Goal: Task Accomplishment & Management: Use online tool/utility

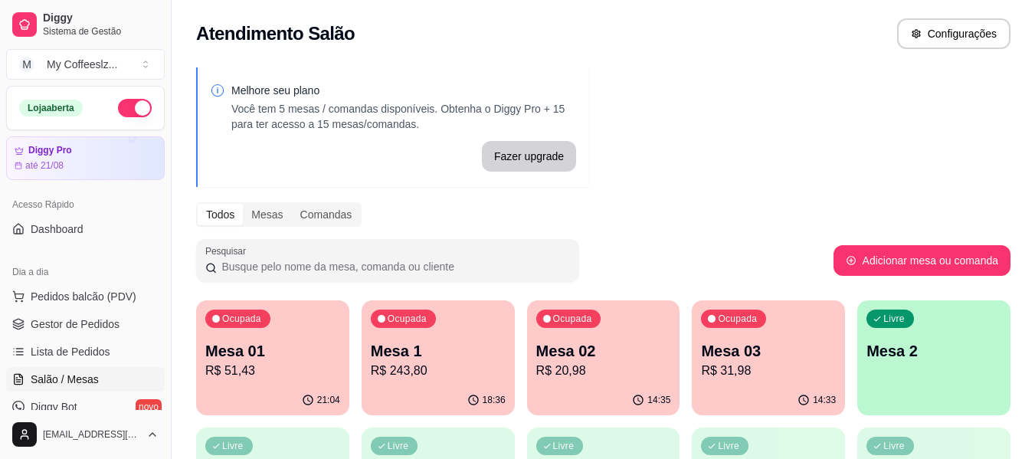
click at [750, 365] on p "R$ 31,98" at bounding box center [768, 371] width 135 height 18
click at [873, 342] on p "Mesa 2" at bounding box center [934, 351] width 131 height 21
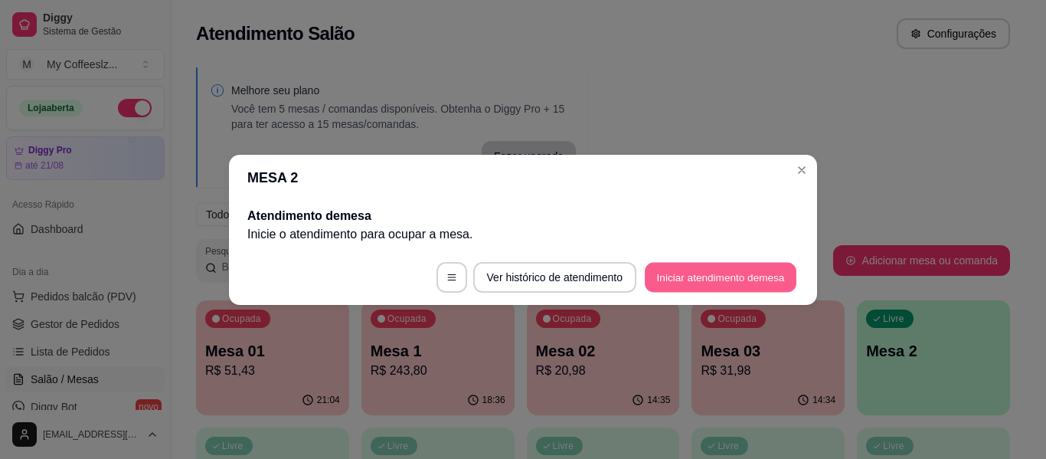
click at [685, 276] on button "Iniciar atendimento de mesa" at bounding box center [721, 277] width 152 height 30
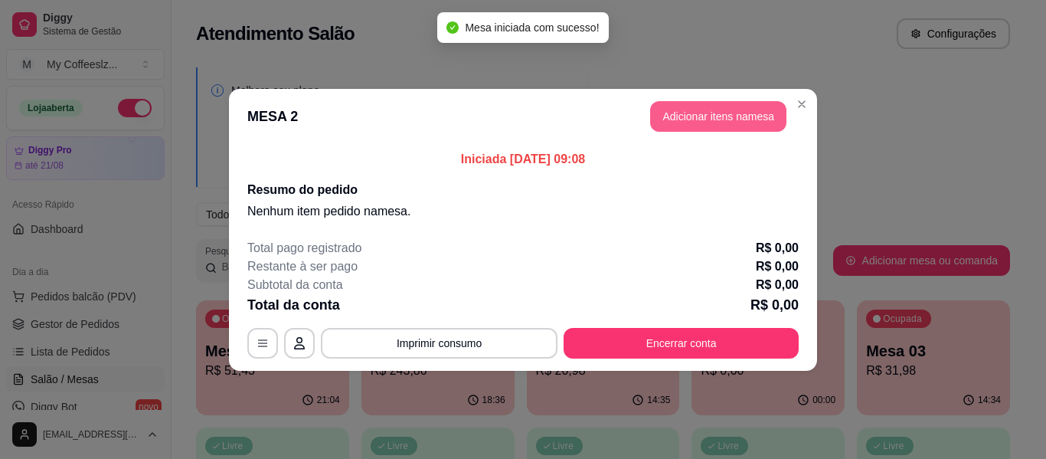
click at [670, 117] on button "Adicionar itens na mesa" at bounding box center [718, 116] width 136 height 31
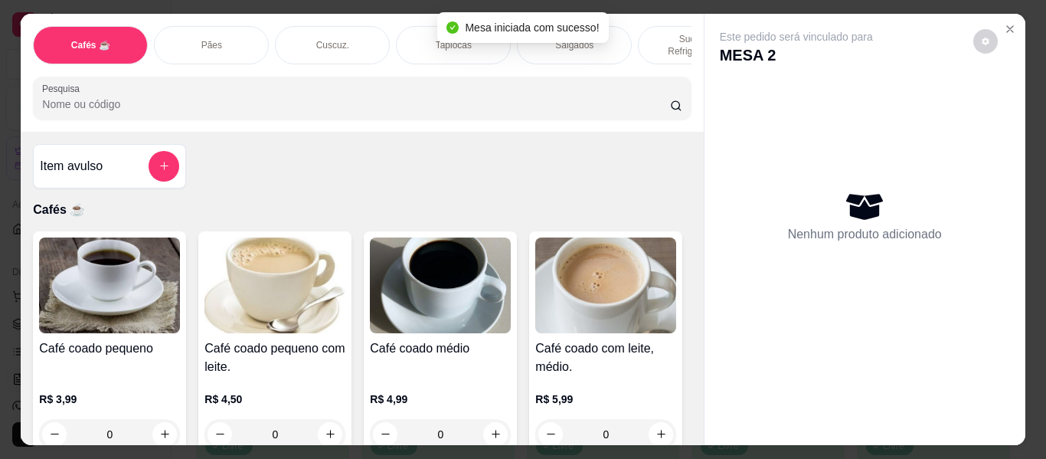
click at [651, 33] on p "Sucos e Refrigerantes" at bounding box center [695, 45] width 89 height 25
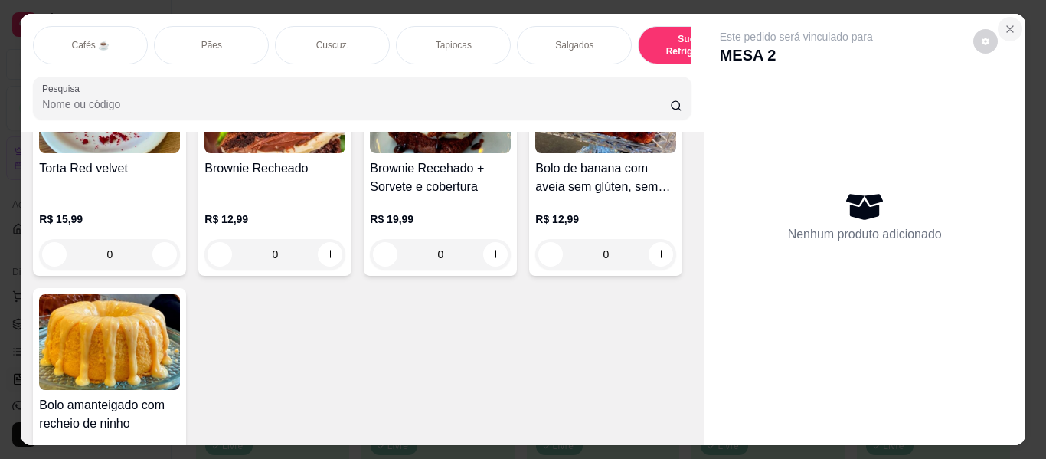
click at [1009, 23] on icon "Close" at bounding box center [1010, 29] width 12 height 12
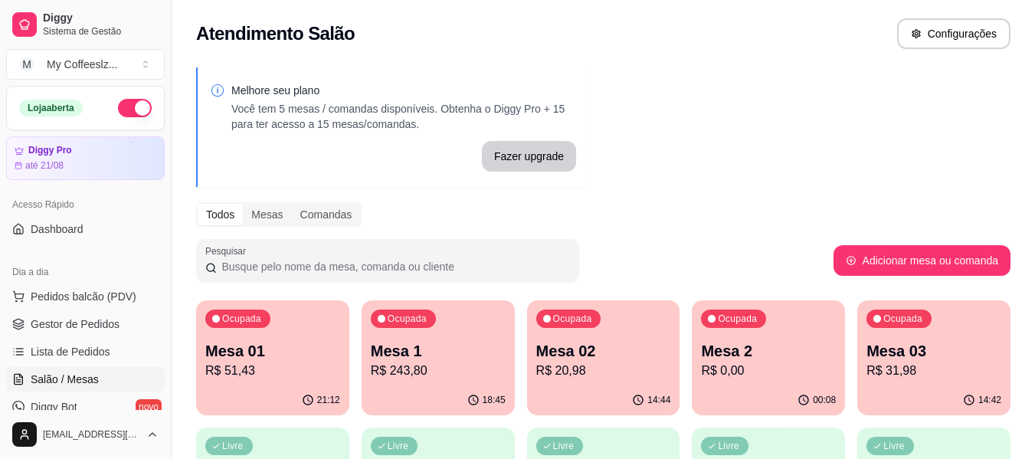
click at [914, 375] on p "R$ 31,98" at bounding box center [933, 371] width 135 height 18
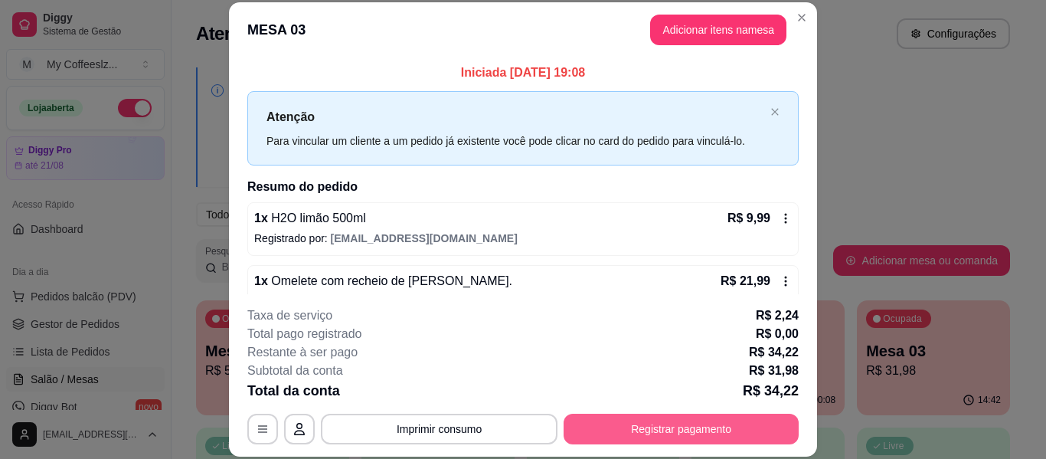
click at [644, 424] on button "Registrar pagamento" at bounding box center [681, 429] width 235 height 31
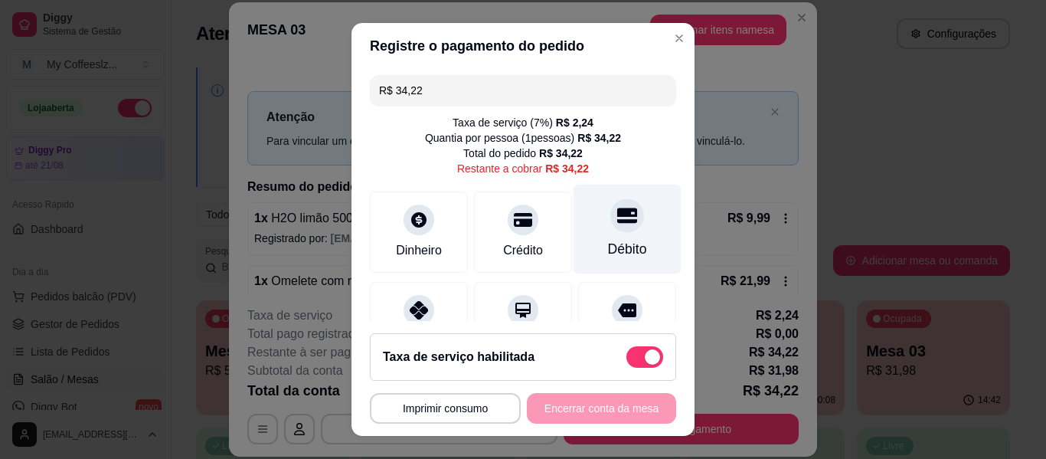
click at [611, 231] on div at bounding box center [628, 215] width 34 height 34
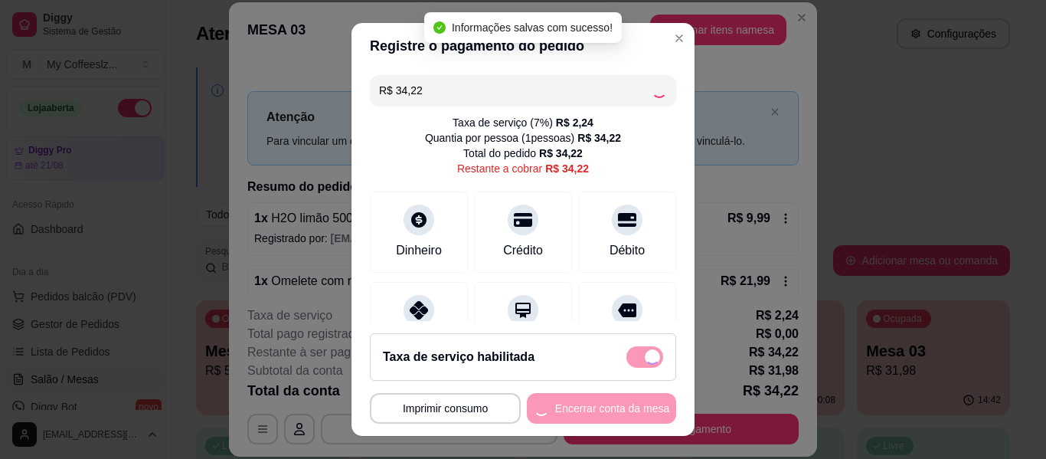
type input "R$ 0,00"
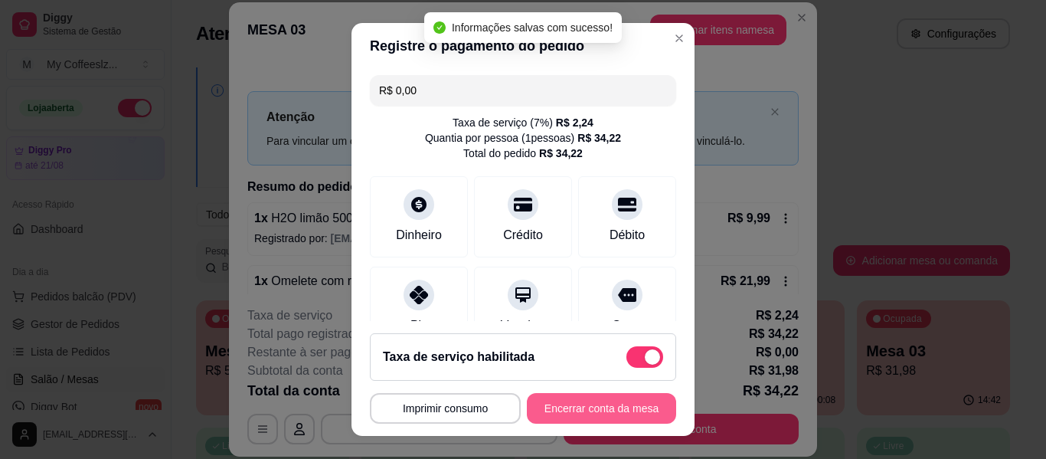
click at [557, 408] on button "Encerrar conta da mesa" at bounding box center [601, 408] width 149 height 31
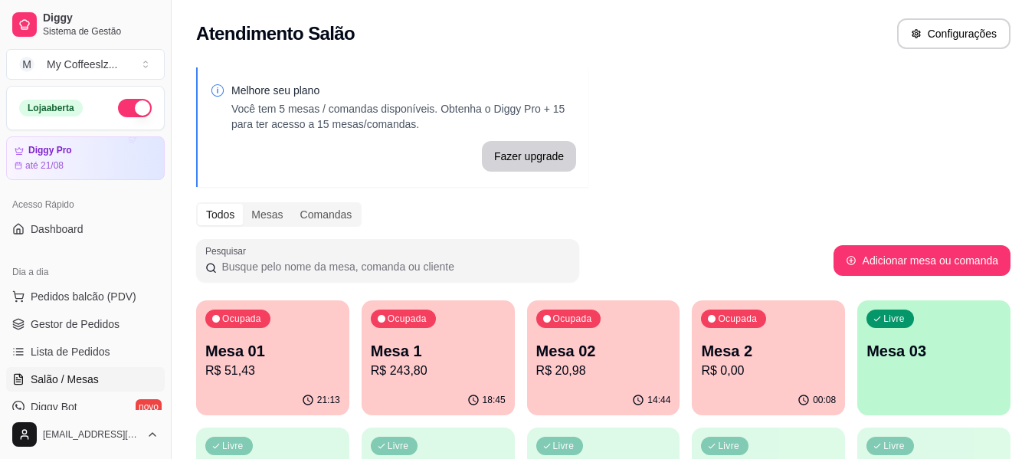
click at [748, 345] on p "Mesa 2" at bounding box center [768, 350] width 135 height 21
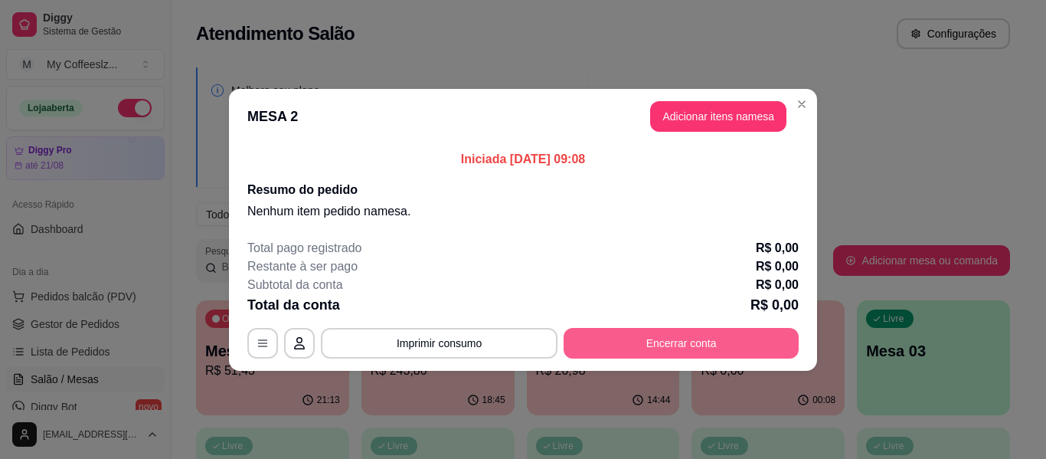
click at [742, 331] on button "Encerrar conta" at bounding box center [681, 343] width 235 height 31
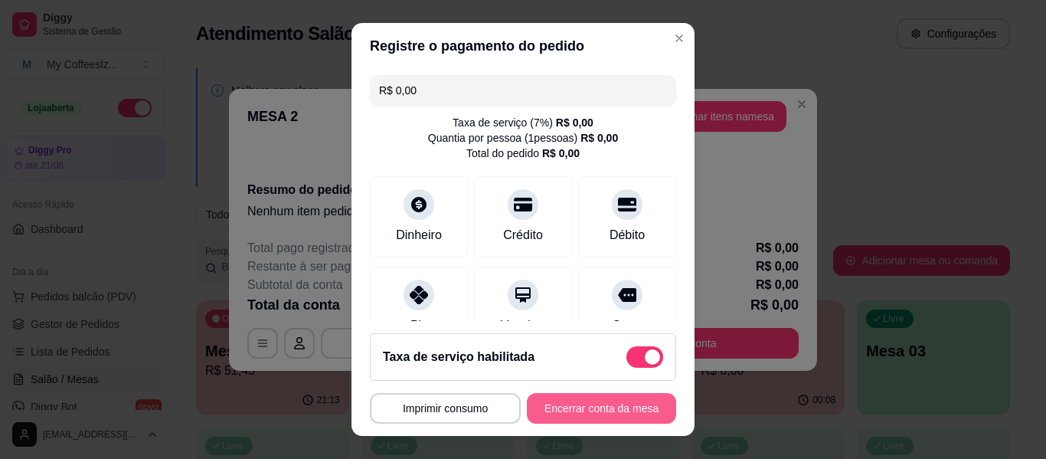
click at [552, 406] on button "Encerrar conta da mesa" at bounding box center [601, 408] width 149 height 31
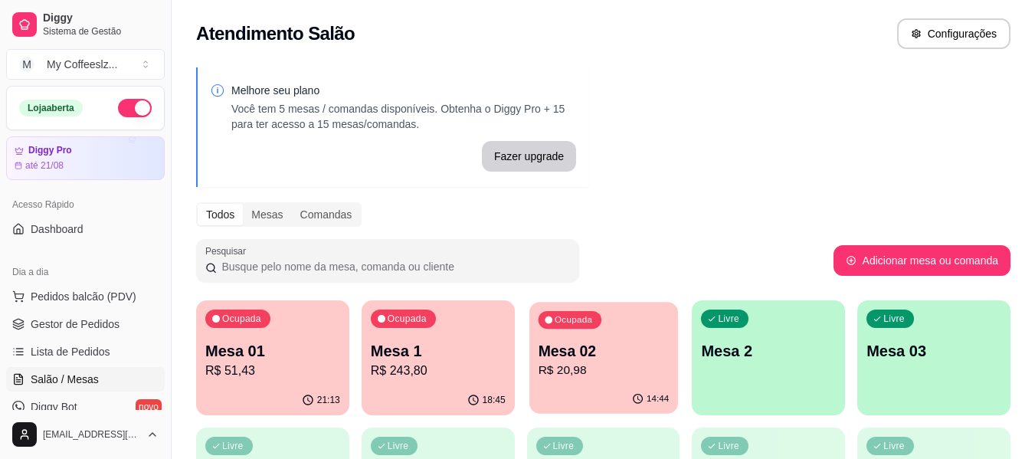
click at [582, 395] on div "14:44" at bounding box center [603, 399] width 149 height 29
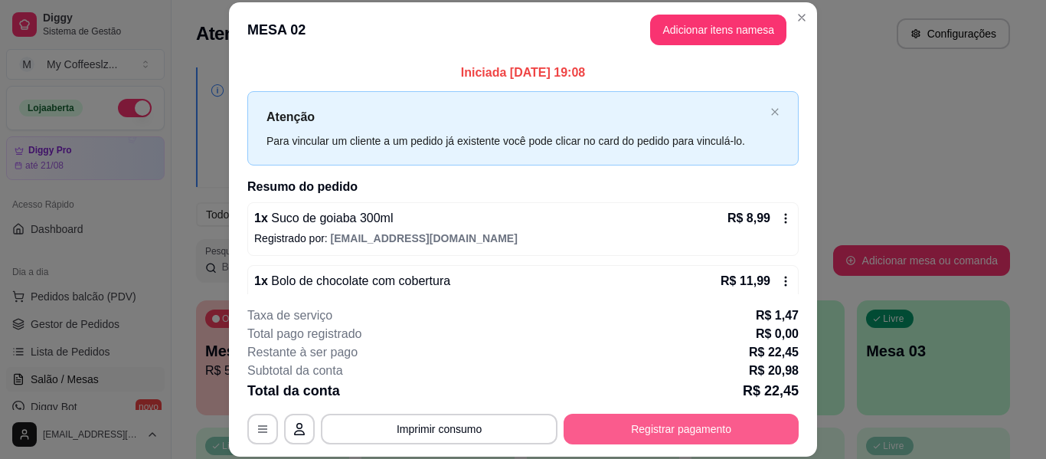
click at [602, 422] on button "Registrar pagamento" at bounding box center [681, 429] width 235 height 31
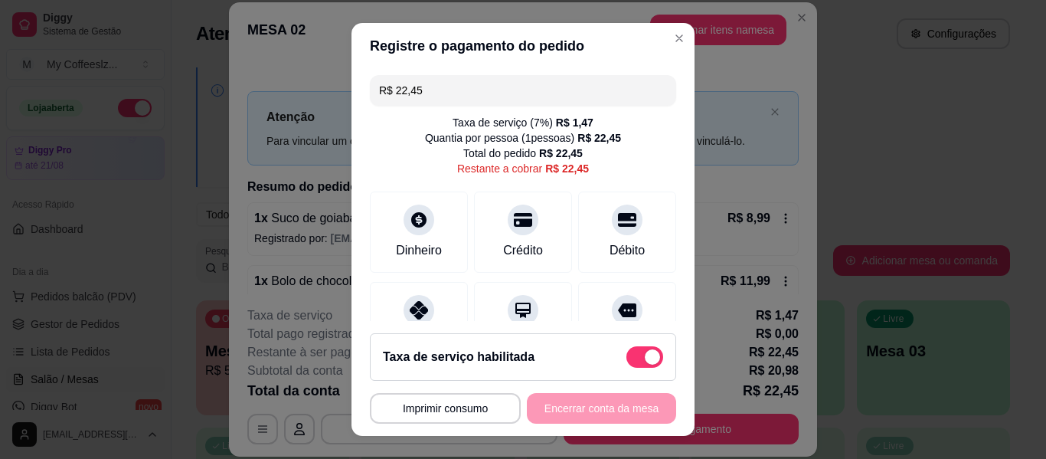
click at [603, 410] on div "**********" at bounding box center [523, 408] width 306 height 31
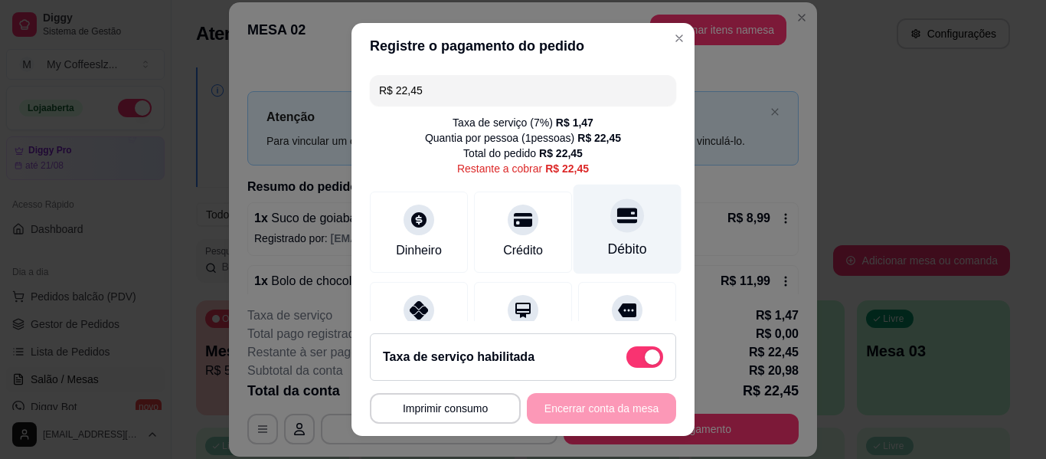
click at [606, 271] on div "Débito" at bounding box center [628, 230] width 108 height 90
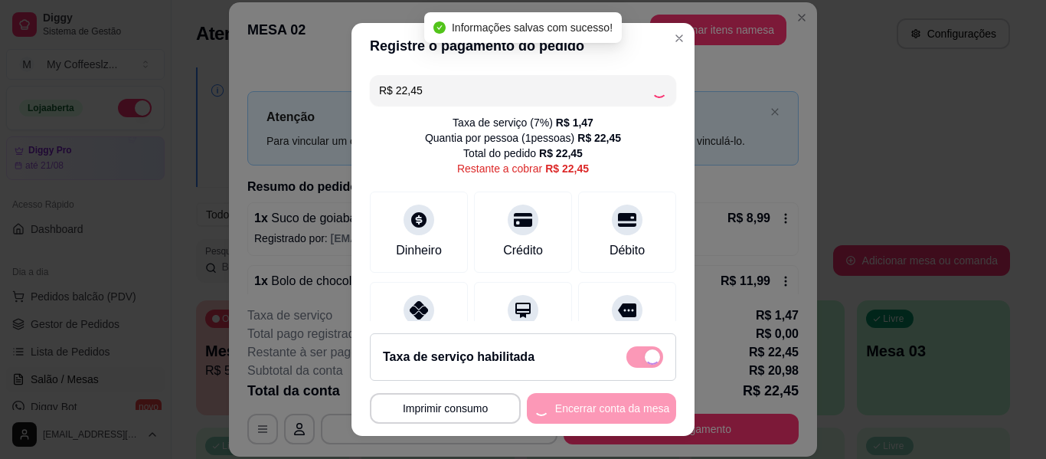
type input "R$ 0,00"
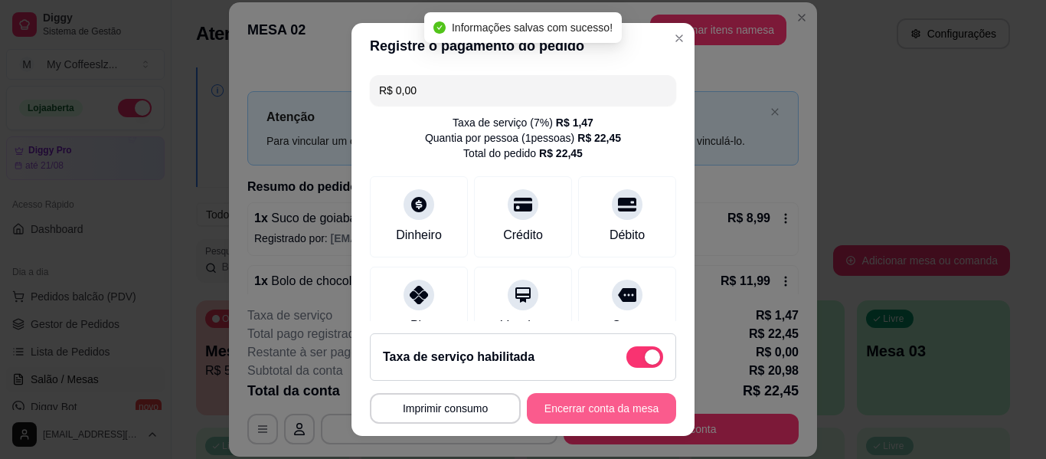
click at [552, 405] on button "Encerrar conta da mesa" at bounding box center [601, 408] width 149 height 31
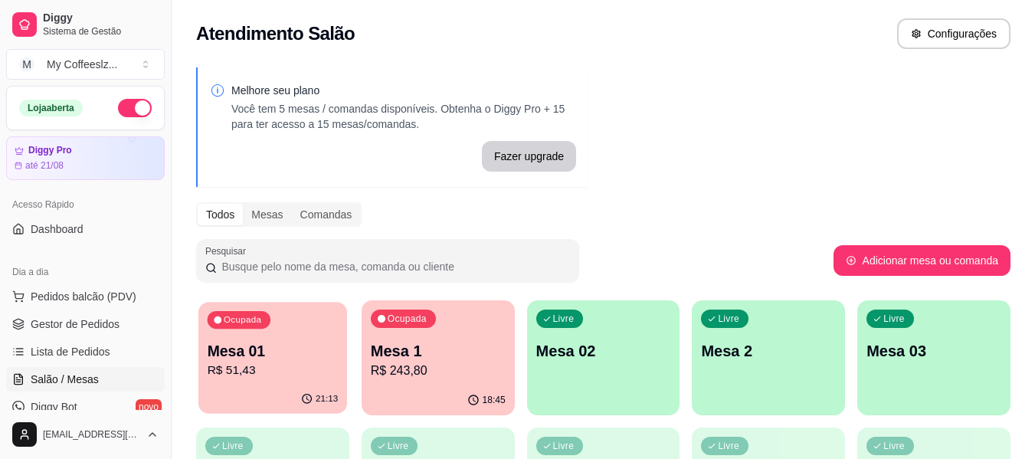
click at [272, 352] on p "Mesa 01" at bounding box center [273, 351] width 131 height 21
click at [419, 368] on p "R$ 243,80" at bounding box center [438, 371] width 135 height 18
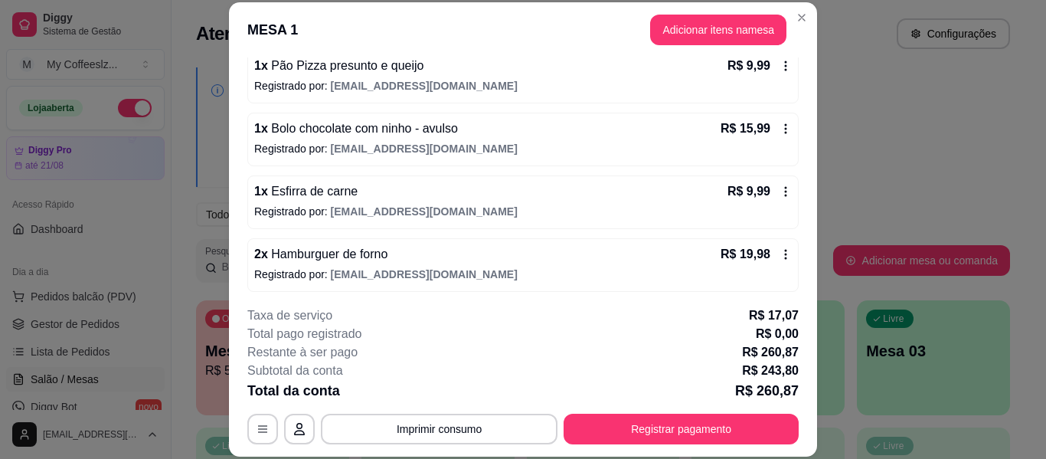
scroll to position [1161, 0]
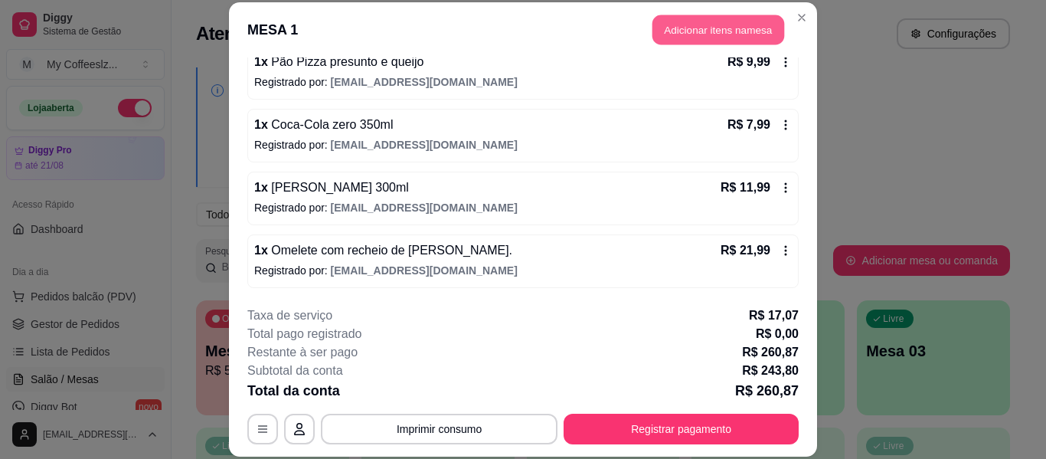
click at [673, 20] on button "Adicionar itens na mesa" at bounding box center [719, 30] width 132 height 30
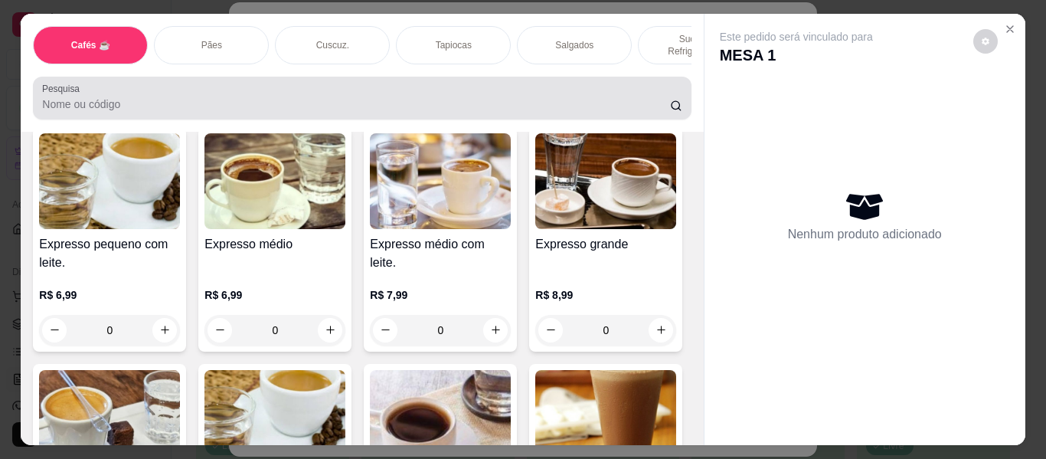
scroll to position [0, 0]
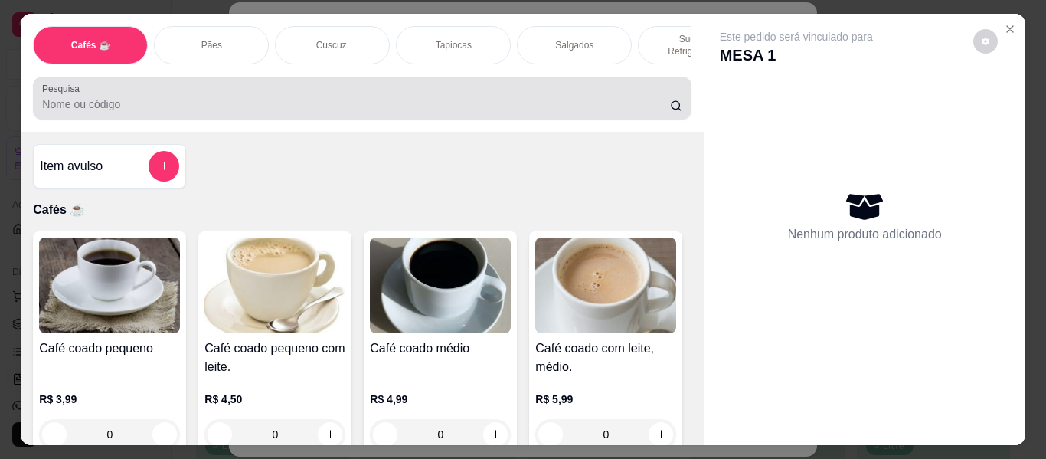
click at [683, 77] on div "Pesquisa" at bounding box center [362, 98] width 658 height 43
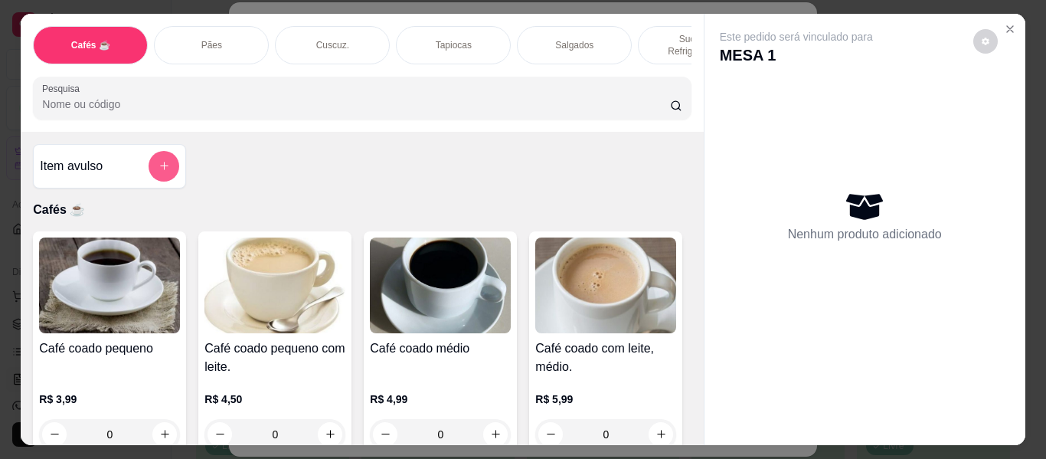
click at [160, 160] on icon "add-separate-item" at bounding box center [164, 165] width 11 height 11
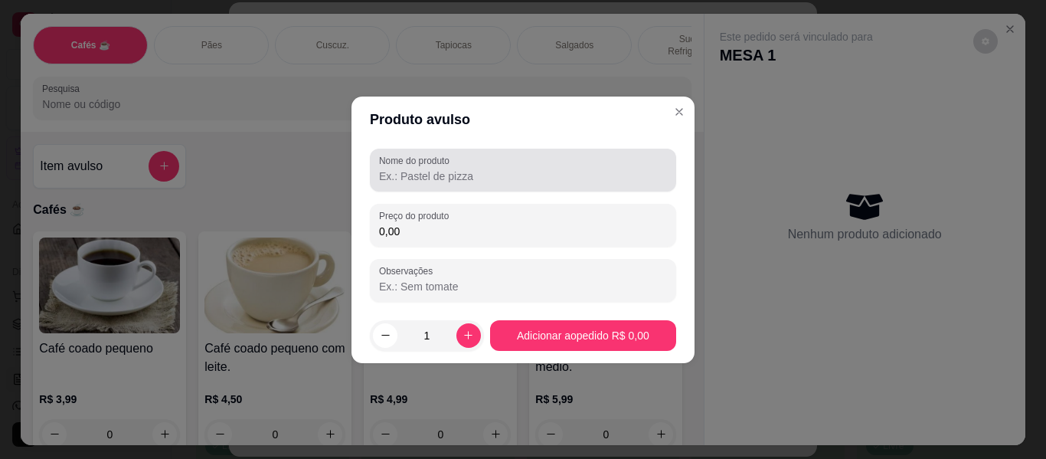
click at [427, 178] on input "Nome do produto" at bounding box center [523, 176] width 288 height 15
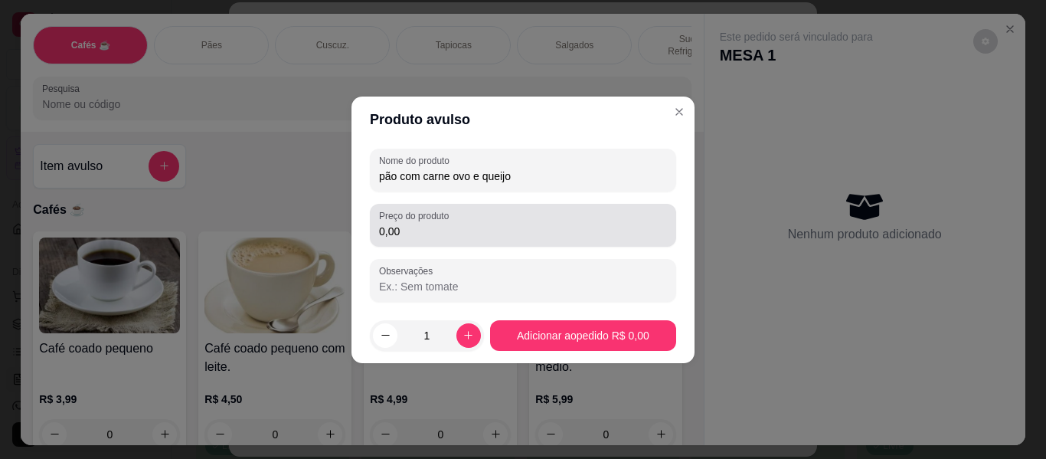
type input "pão com carne ovo e queijo"
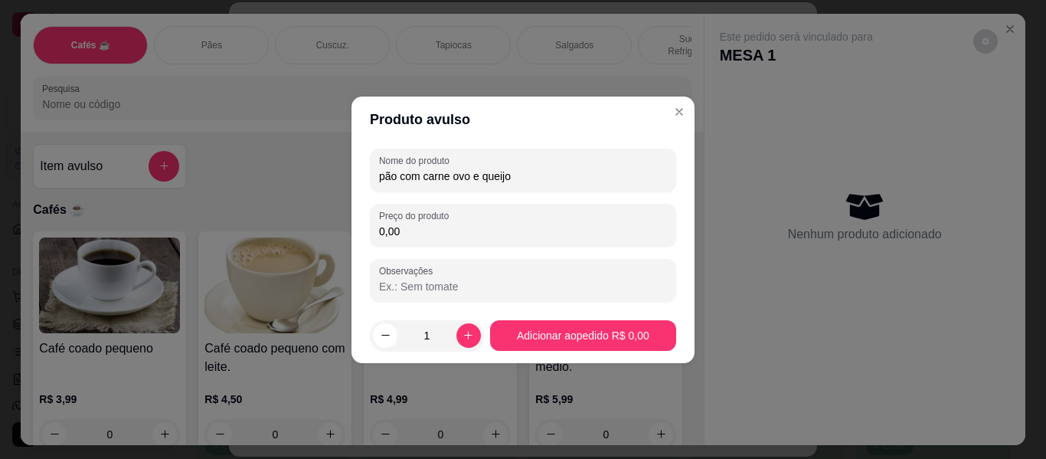
click at [435, 231] on input "0,00" at bounding box center [523, 231] width 288 height 15
type input "16,99"
click at [463, 332] on icon "increase-product-quantity" at bounding box center [468, 334] width 11 height 11
type input "2"
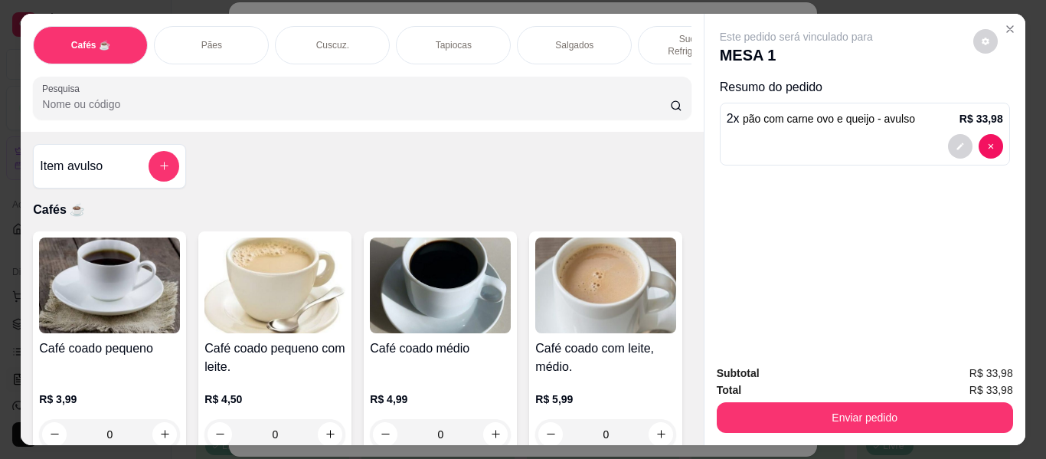
click at [657, 26] on div "Sucos e Refrigerantes" at bounding box center [695, 45] width 115 height 38
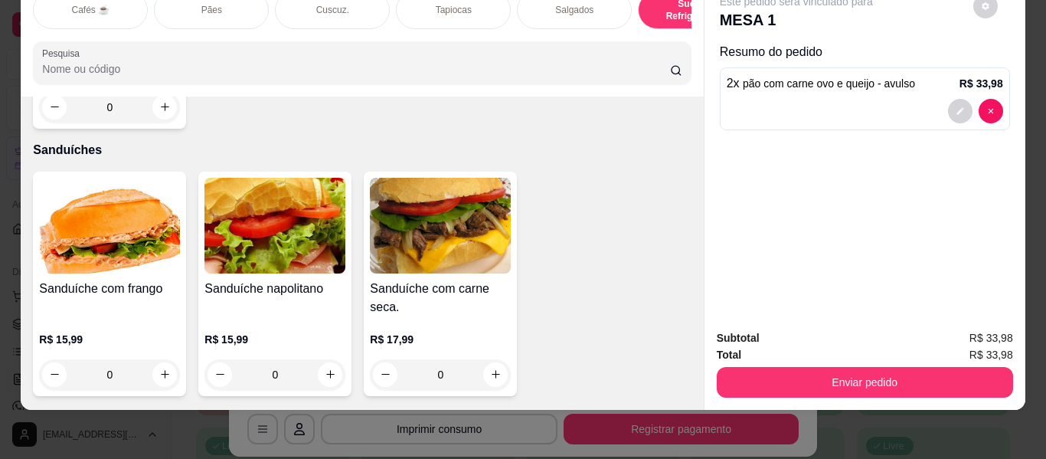
scroll to position [7203, 0]
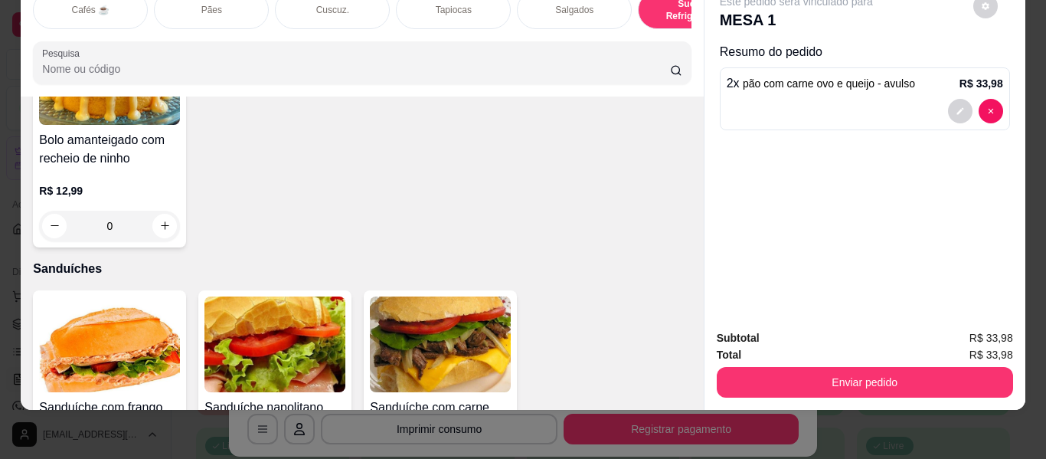
type input "1"
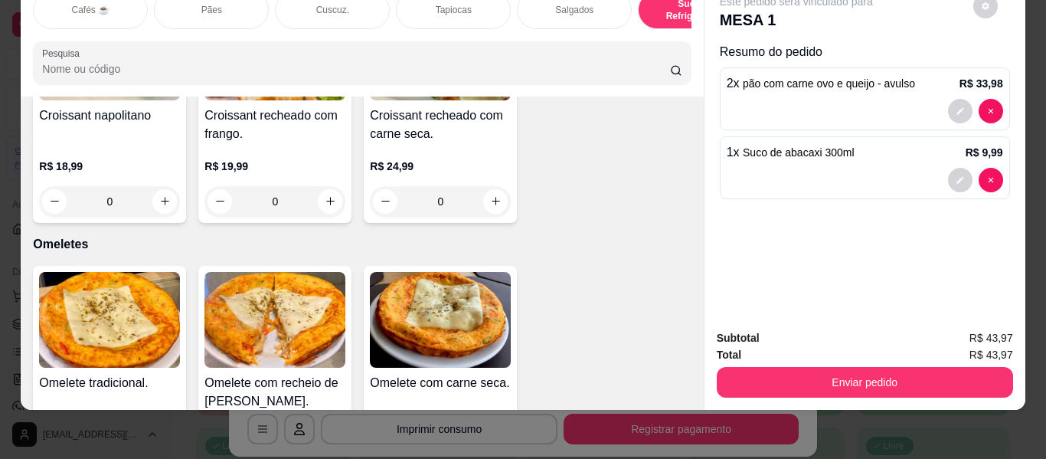
scroll to position [8122, 0]
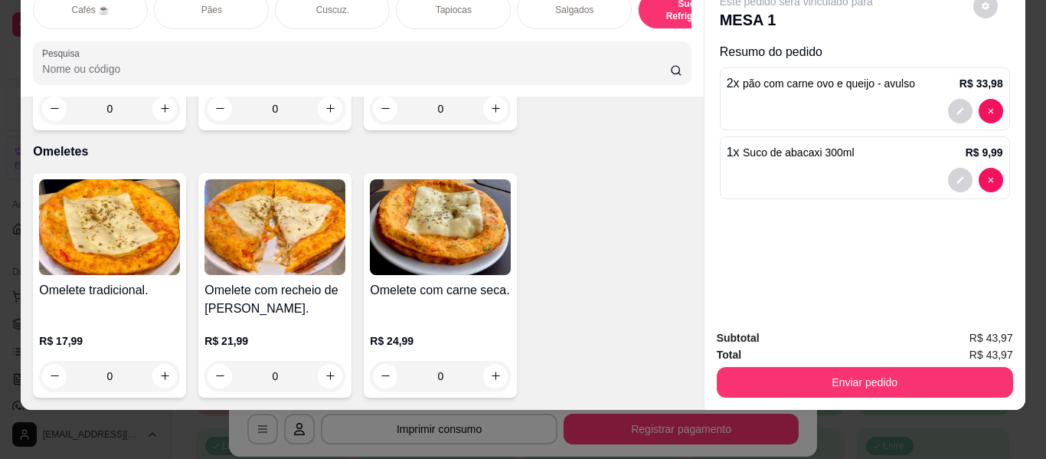
type input "1"
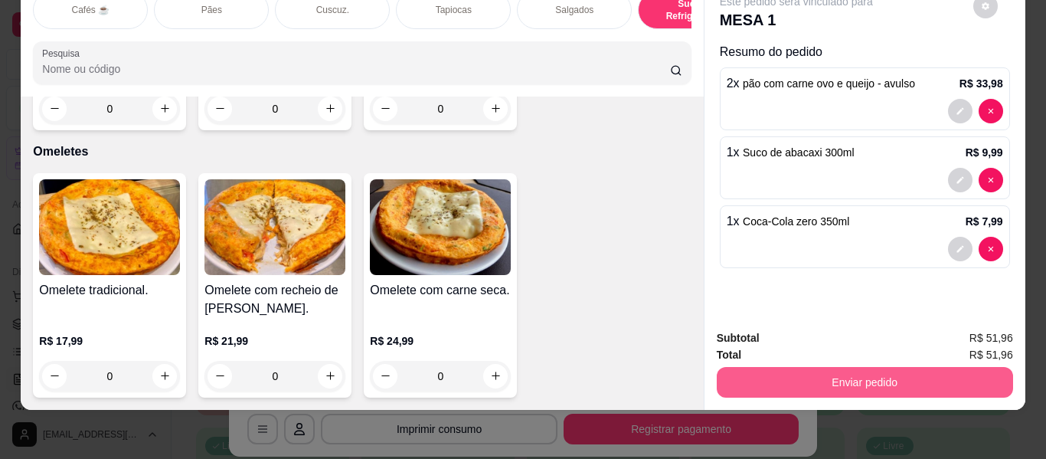
click at [838, 367] on button "Enviar pedido" at bounding box center [865, 382] width 296 height 31
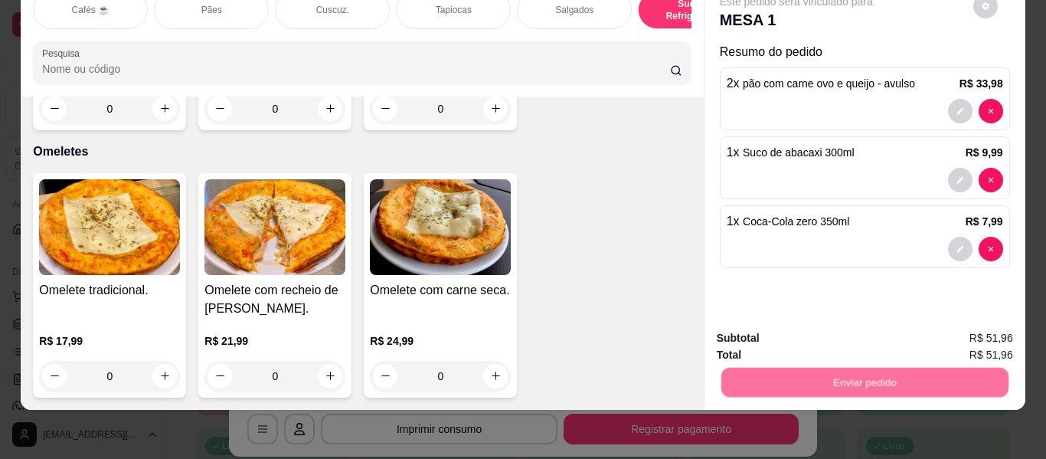
click at [833, 318] on button "Não registrar e enviar pedido" at bounding box center [814, 332] width 155 height 28
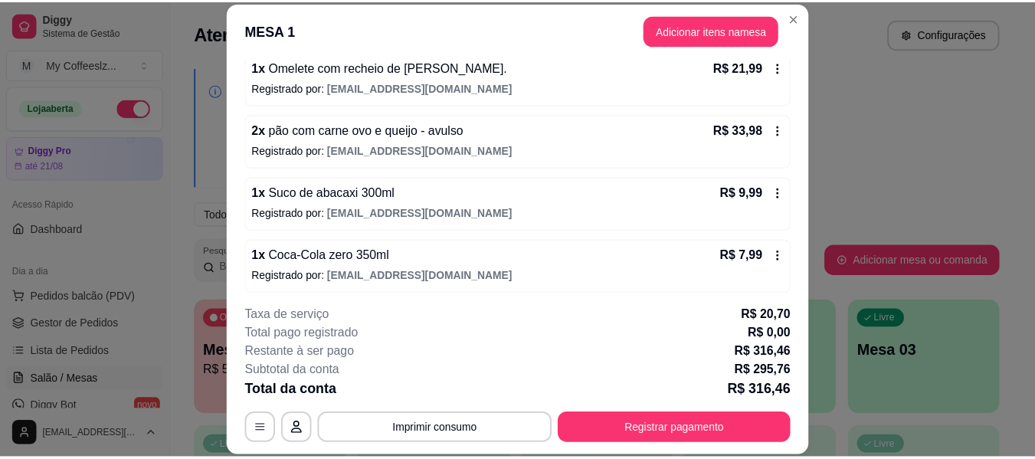
scroll to position [1350, 0]
